Goal: Task Accomplishment & Management: Manage account settings

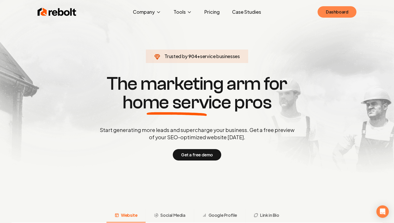
click at [340, 11] on link "Dashboard" at bounding box center [337, 11] width 39 height 11
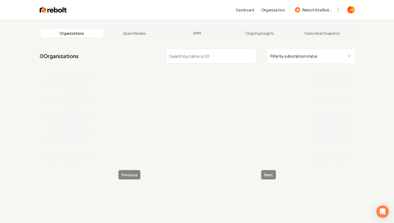
click at [133, 54] on nav "0 Organizations Filter by subscription status" at bounding box center [197, 58] width 315 height 23
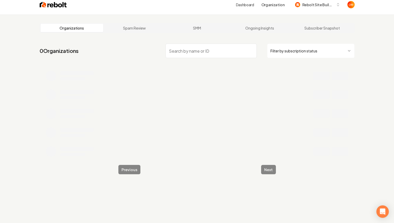
scroll to position [20, 0]
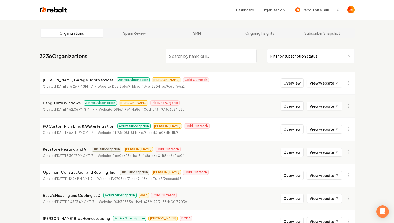
click at [195, 62] on input "search" at bounding box center [211, 56] width 91 height 15
click at [297, 127] on button "Overview" at bounding box center [292, 128] width 23 height 9
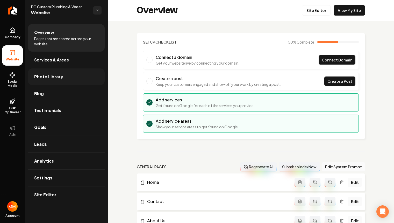
click at [66, 74] on link "Photo Library" at bounding box center [66, 76] width 77 height 17
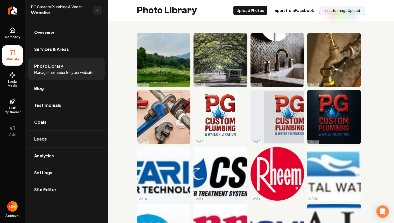
click at [335, 14] on button "Initiate Image Upload" at bounding box center [343, 10] width 46 height 9
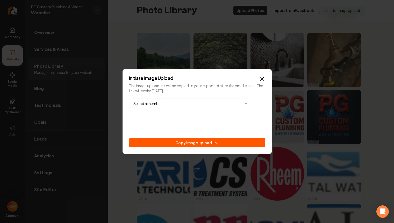
click at [212, 109] on div "Select a member" at bounding box center [197, 103] width 136 height 12
click at [210, 103] on body "Company Website Social Media GBP Optimizer Ads Account PG Custom Plumbing & Wat…" at bounding box center [197, 111] width 394 height 223
click at [202, 102] on body "Company Website Social Media GBP Optimizer Ads Account PG Custom Plumbing & Wat…" at bounding box center [197, 111] width 394 height 223
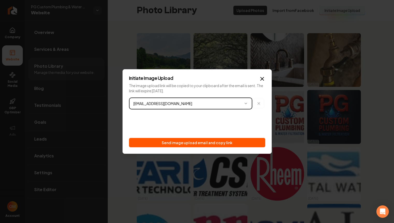
click at [259, 102] on body "Company Website Social Media GBP Optimizer Ads Account PG Custom Plumbing & Wat…" at bounding box center [197, 111] width 394 height 223
click at [259, 102] on icon "button" at bounding box center [259, 103] width 4 height 4
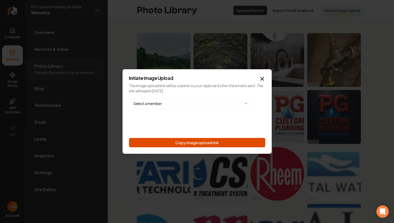
click at [211, 143] on button "Copy image upload link" at bounding box center [197, 142] width 136 height 9
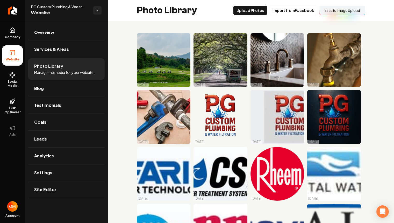
click at [1, 84] on ul "Company Website Social Media GBP Optimizer Ads" at bounding box center [12, 82] width 25 height 122
click at [9, 84] on span "Social Media" at bounding box center [12, 84] width 21 height 8
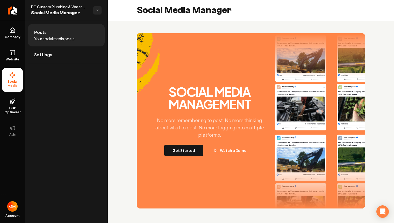
click at [191, 152] on button "Get Started" at bounding box center [183, 150] width 39 height 11
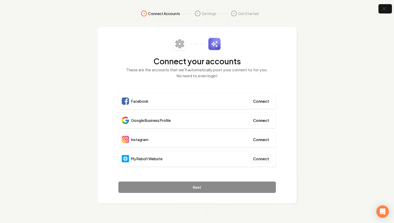
click at [266, 158] on button "Connect" at bounding box center [261, 158] width 23 height 9
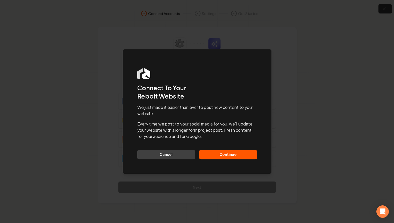
click at [232, 152] on button "Continue" at bounding box center [228, 154] width 58 height 9
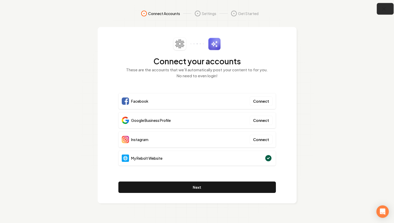
click at [385, 7] on icon "button" at bounding box center [384, 9] width 6 height 6
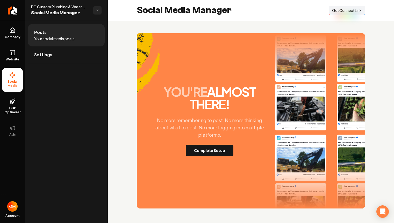
click at [350, 10] on span "Get Connect Link" at bounding box center [347, 10] width 30 height 5
click at [10, 53] on icon at bounding box center [12, 52] width 6 height 6
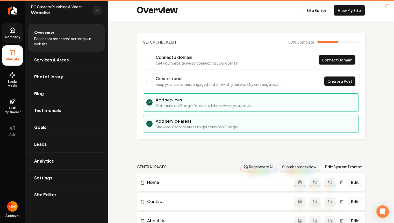
click at [11, 33] on icon at bounding box center [12, 30] width 6 height 6
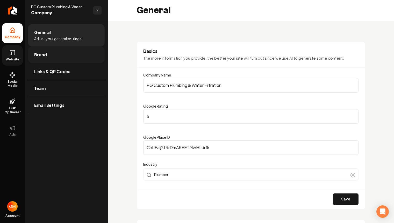
click at [50, 55] on link "Brand" at bounding box center [66, 54] width 77 height 17
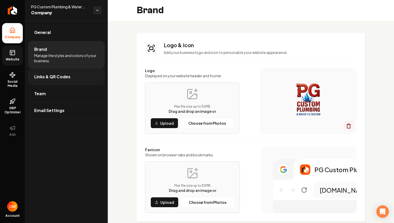
click at [49, 81] on link "Links & QR Codes" at bounding box center [66, 76] width 77 height 17
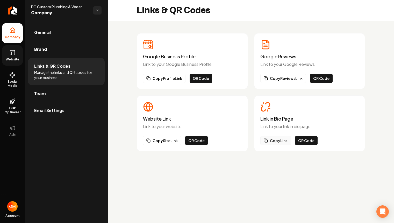
click at [276, 141] on button "Copy Link" at bounding box center [275, 140] width 31 height 9
